Goal: Task Accomplishment & Management: Complete application form

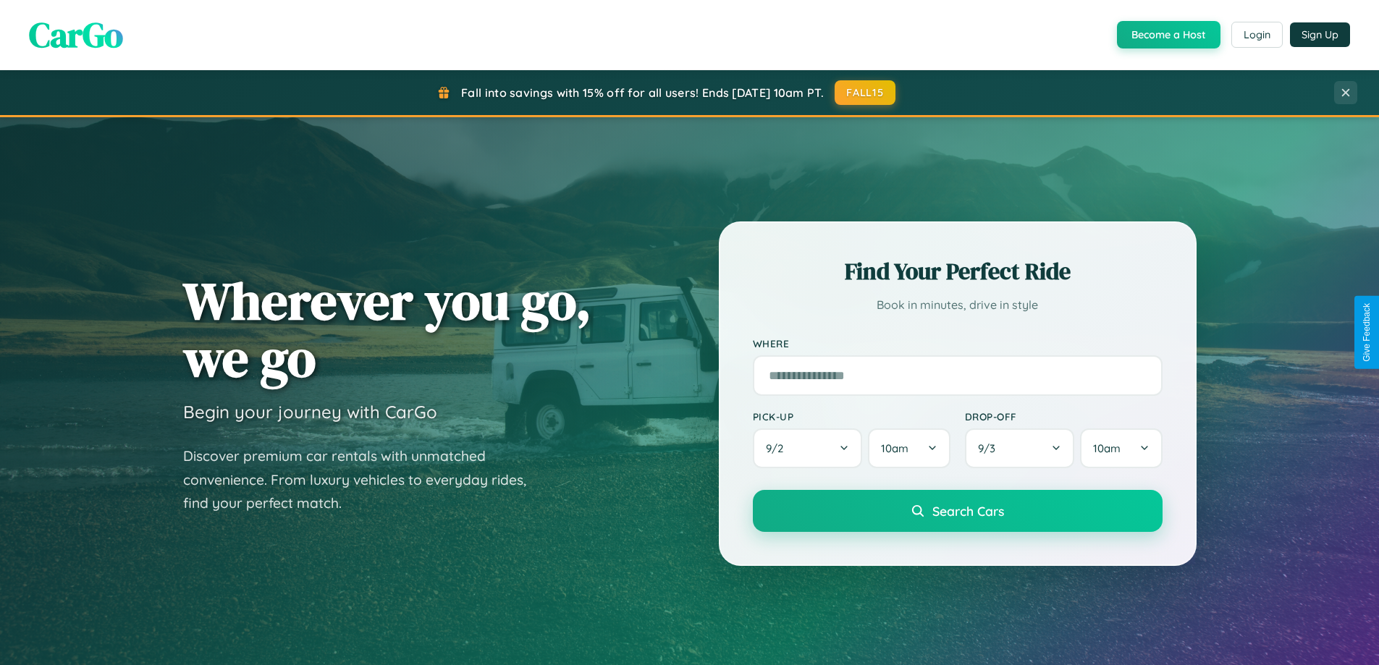
scroll to position [2786, 0]
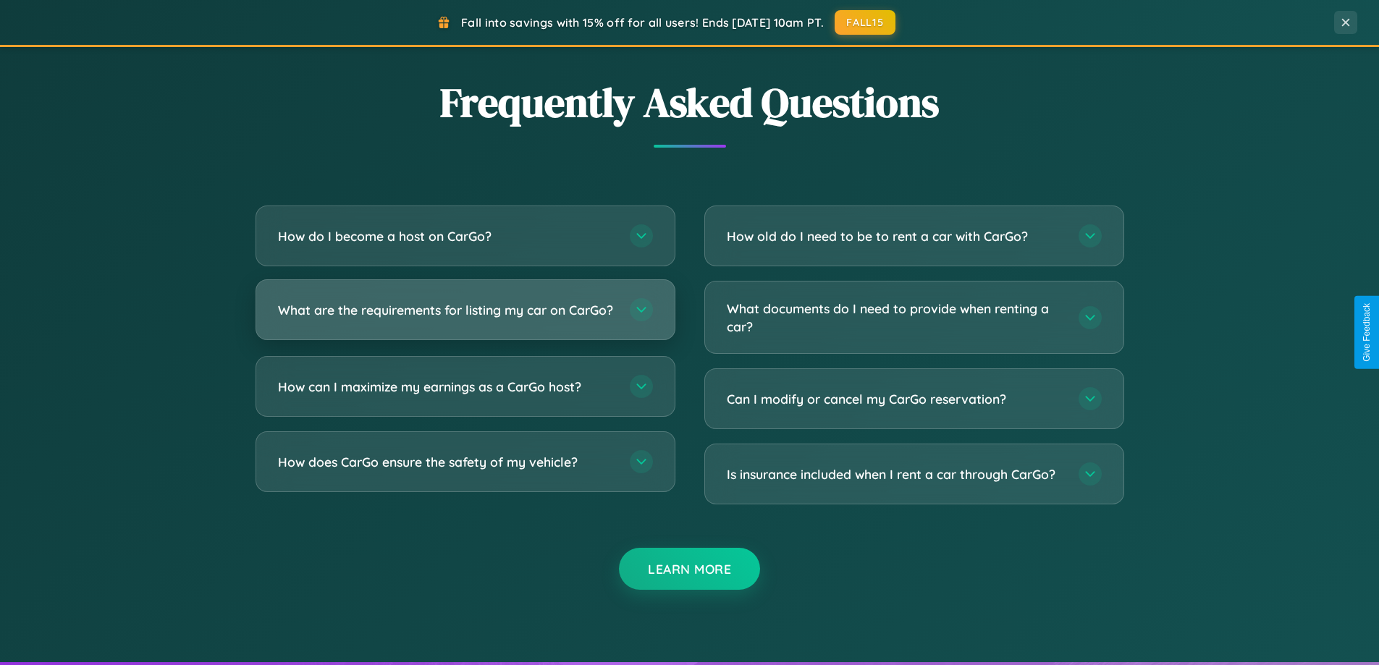
click at [465, 316] on h3 "What are the requirements for listing my car on CarGo?" at bounding box center [446, 310] width 337 height 18
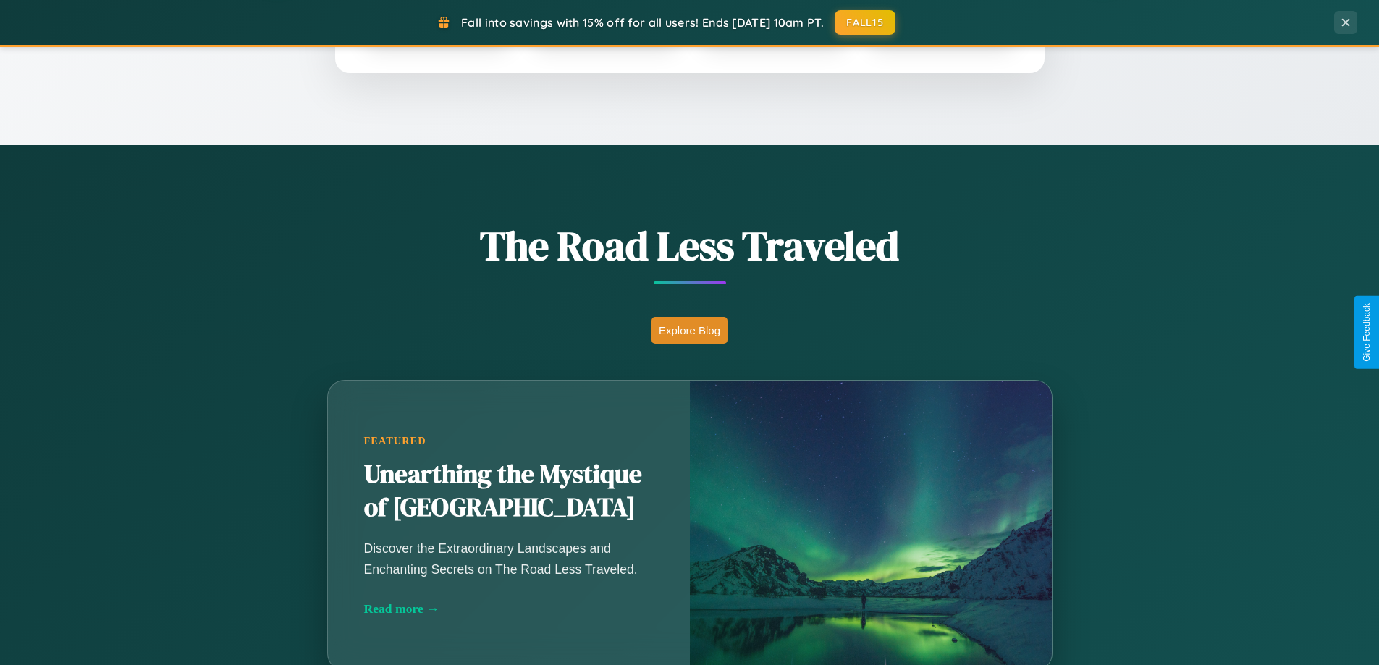
scroll to position [624, 0]
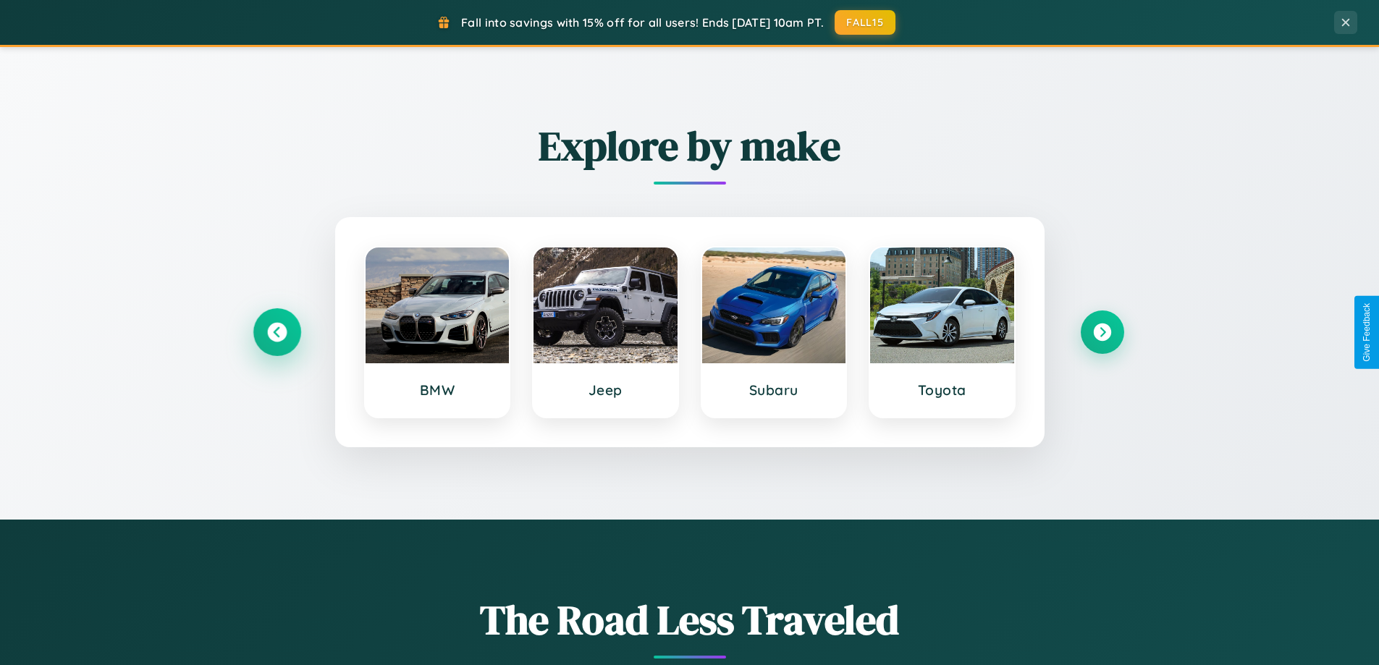
click at [277, 332] on icon at bounding box center [277, 333] width 20 height 20
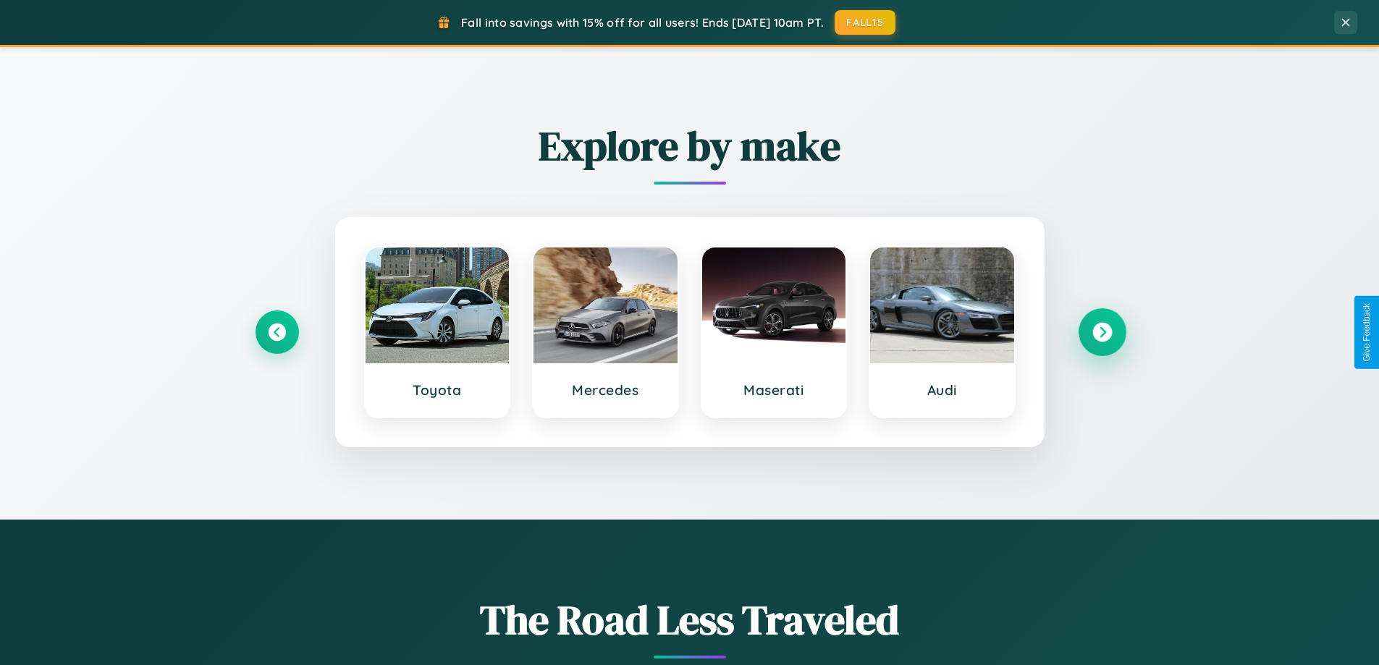
click at [1102, 332] on icon at bounding box center [1102, 333] width 20 height 20
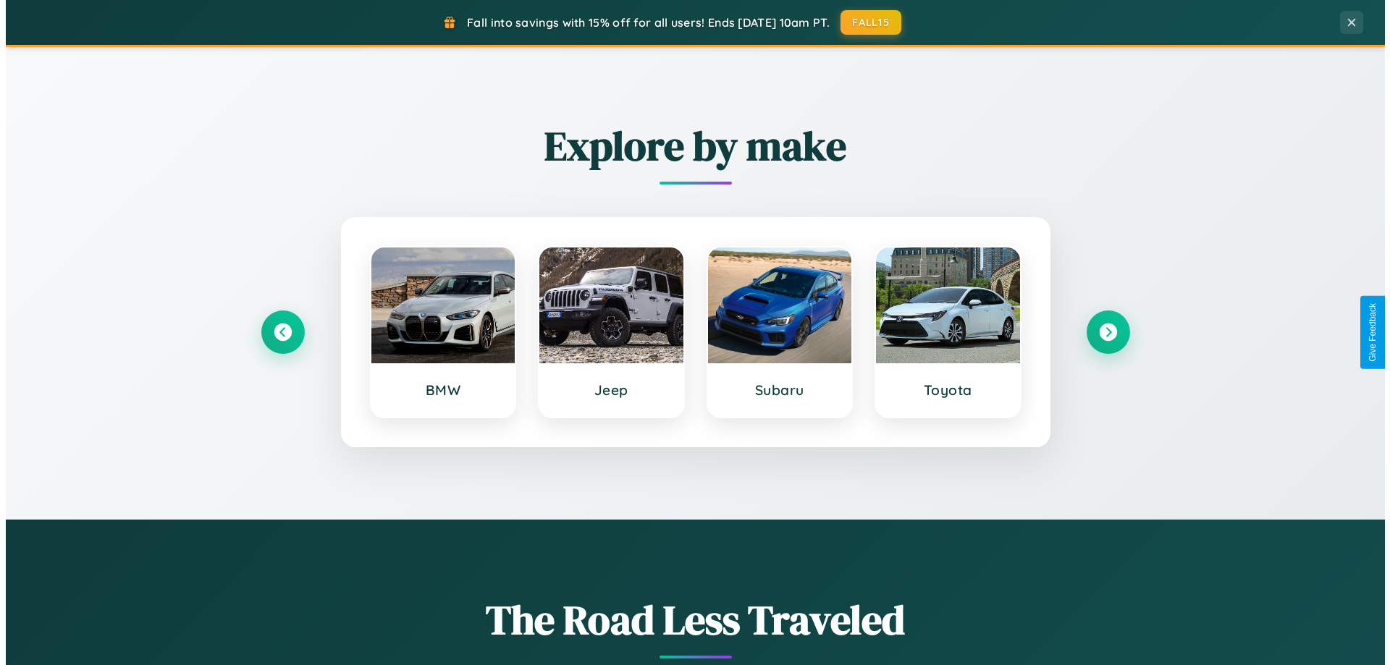
scroll to position [0, 0]
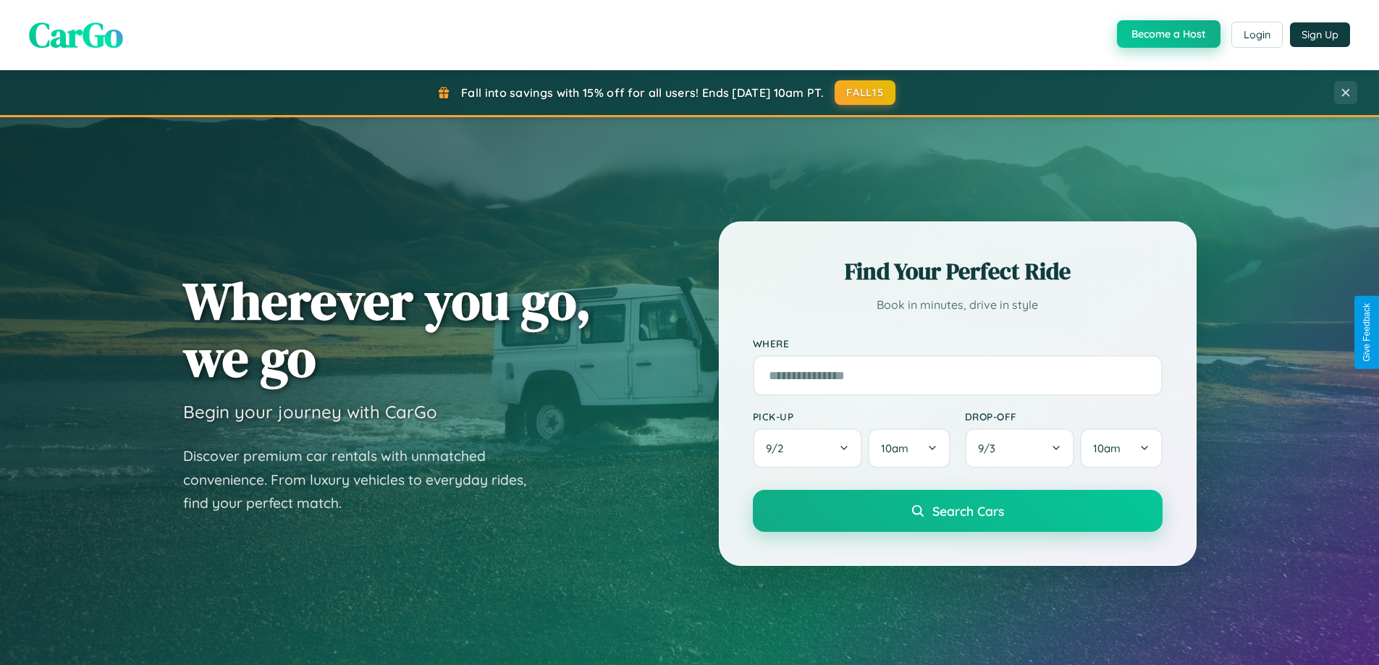
click at [1167, 34] on button "Become a Host" at bounding box center [1169, 34] width 104 height 28
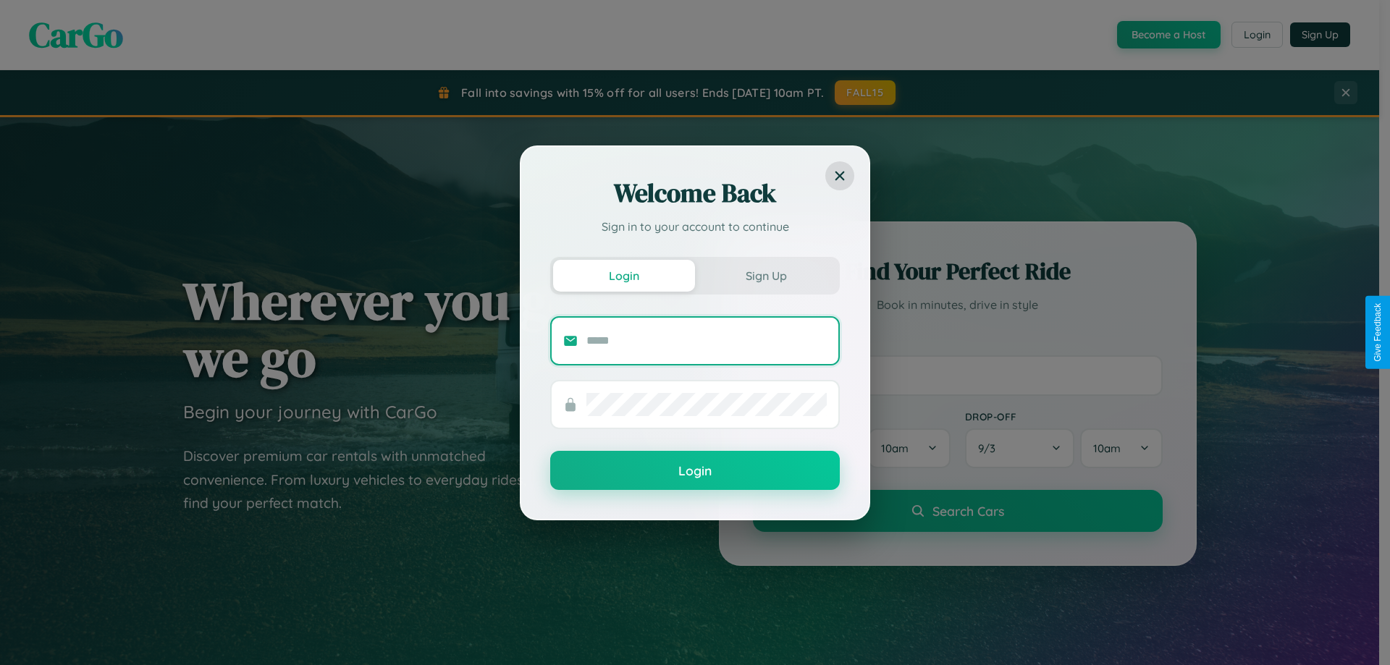
click at [707, 340] on input "text" at bounding box center [706, 340] width 240 height 23
type input "**********"
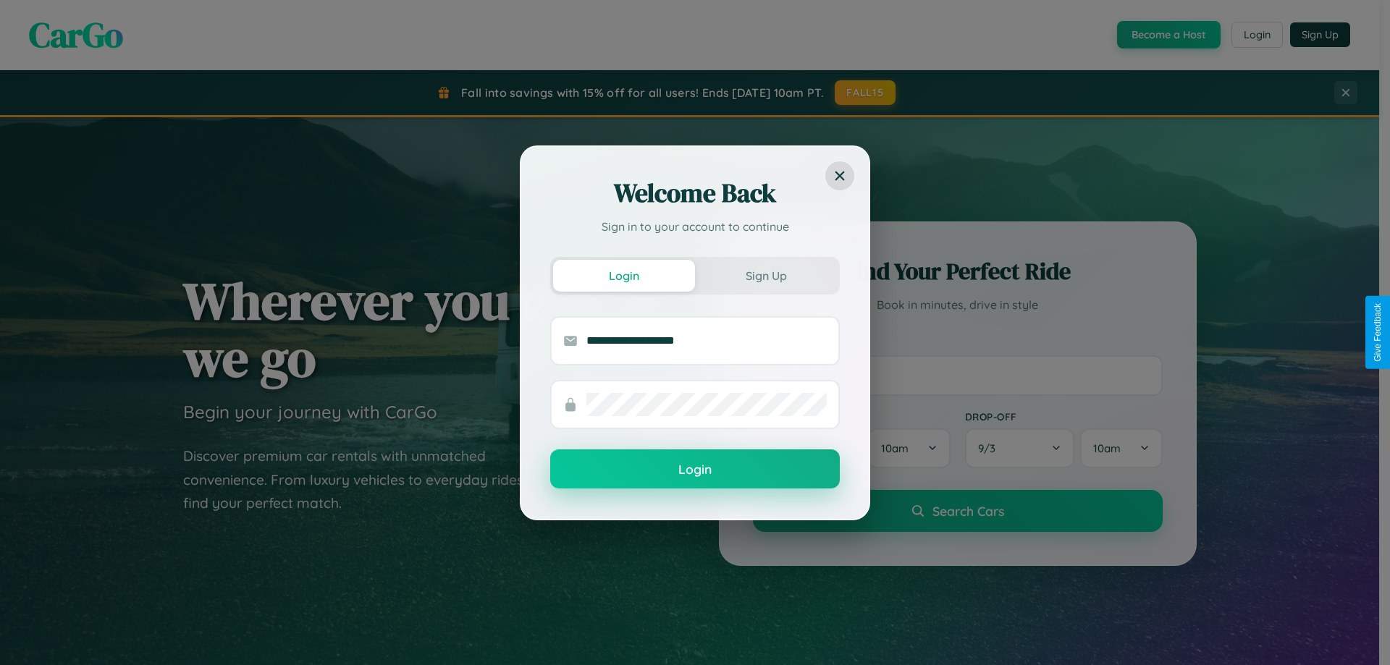
click at [695, 470] on button "Login" at bounding box center [695, 469] width 290 height 39
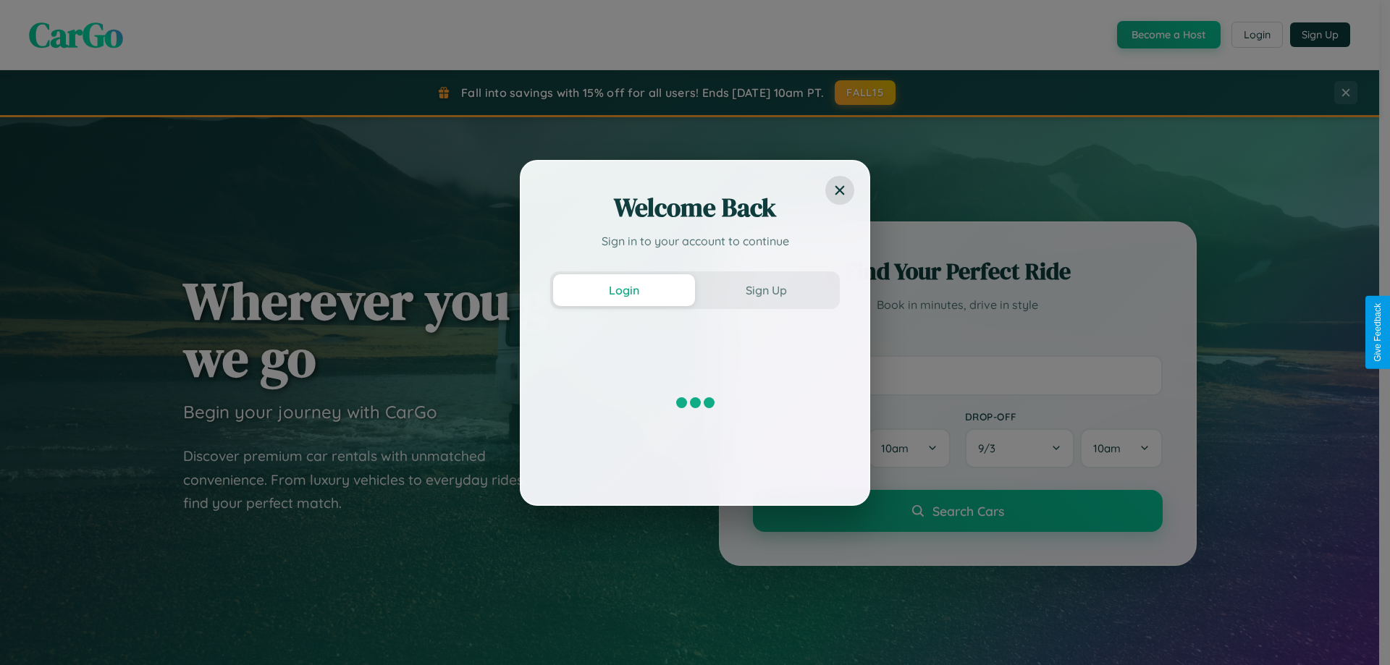
click at [1167, 35] on div "Welcome Back Sign in to your account to continue Login Sign Up" at bounding box center [695, 332] width 1390 height 665
